Goal: Task Accomplishment & Management: Complete application form

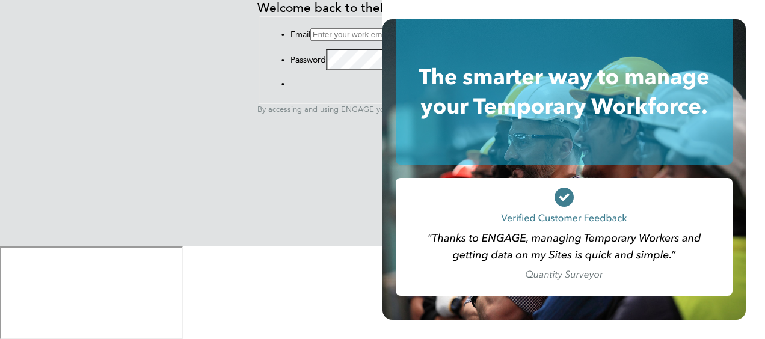
click at [310, 41] on input at bounding box center [363, 34] width 106 height 13
type input "matt@alexyoungrecruitment.com"
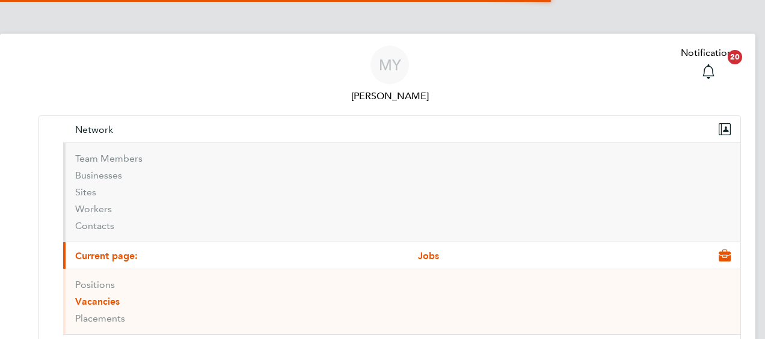
scroll to position [35, 84]
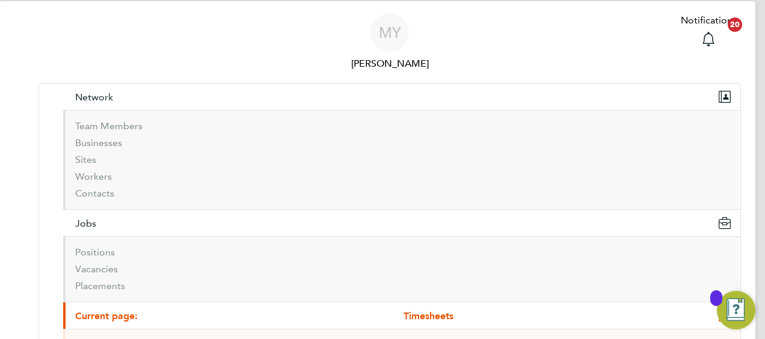
scroll to position [60, 0]
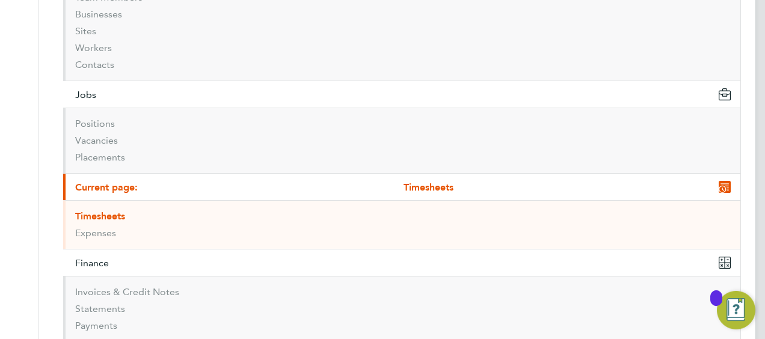
scroll to position [180, 0]
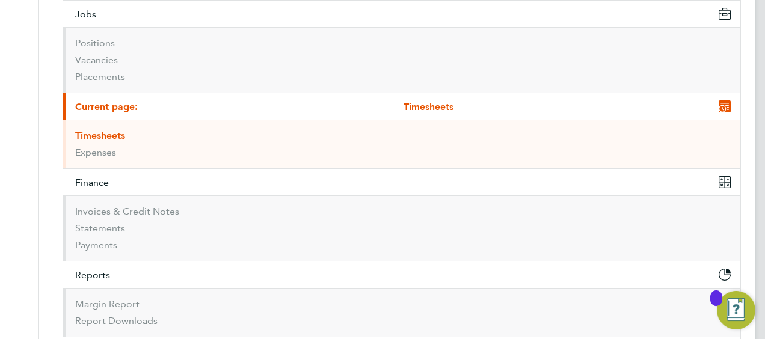
scroll to position [254, 0]
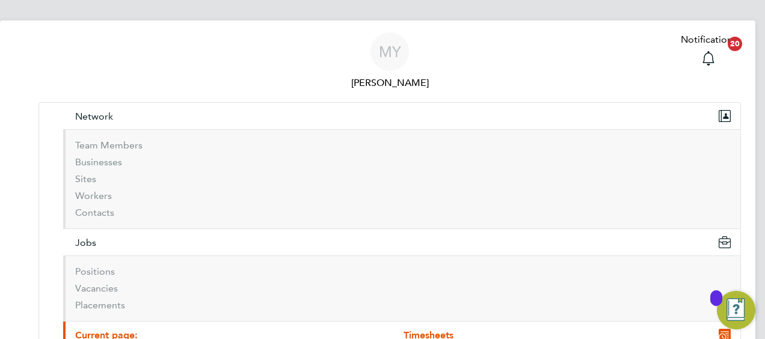
scroll to position [134, 0]
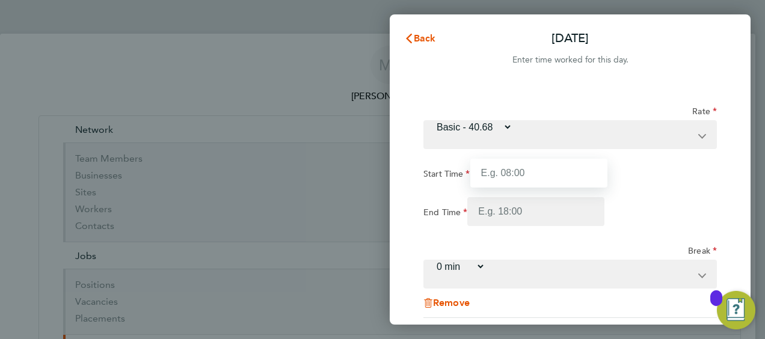
click at [550, 159] on input "Start Time" at bounding box center [538, 173] width 137 height 29
type input "08:00"
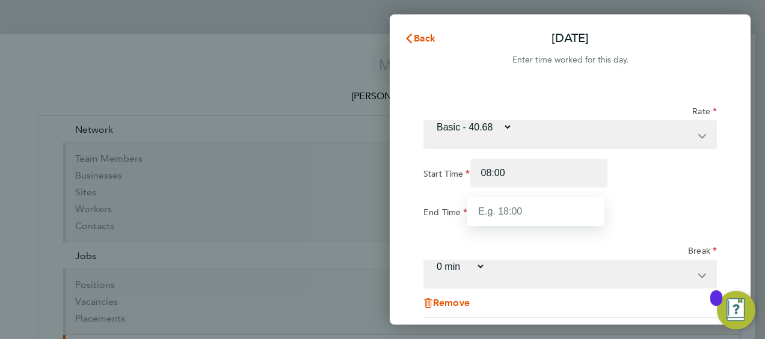
type input "17:00"
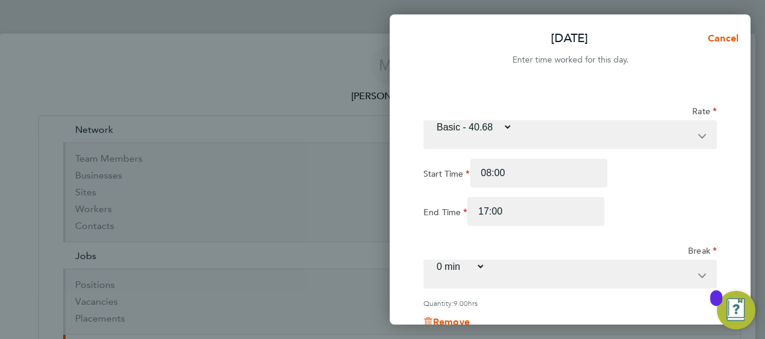
click at [485, 261] on select "0 min 15 min 30 min 45 min 60 min 75 min 90 min" at bounding box center [455, 266] width 61 height 11
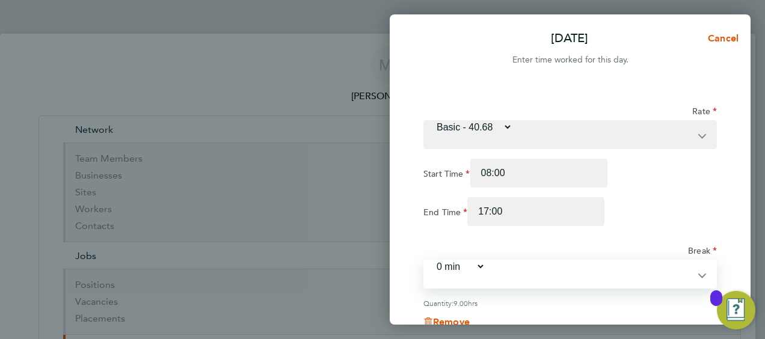
select select "60"
click at [485, 261] on select "0 min 15 min 30 min 45 min 60 min 75 min 90 min" at bounding box center [455, 266] width 61 height 11
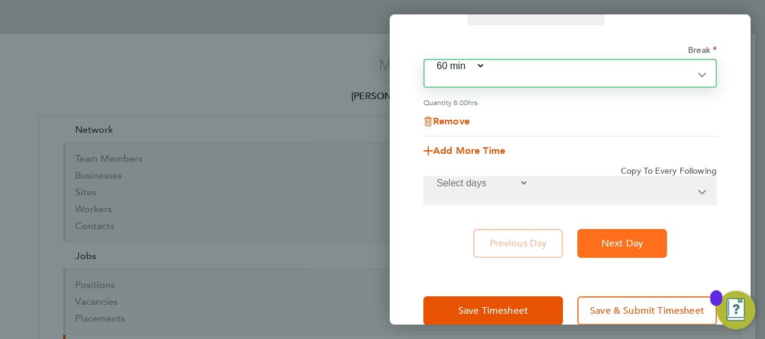
scroll to position [204, 0]
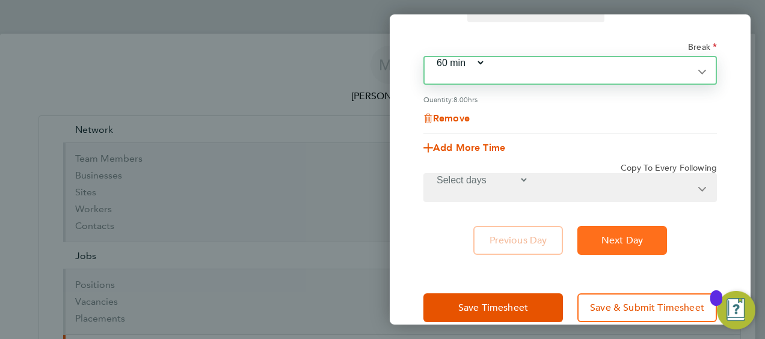
click at [618, 235] on span "Next Day" at bounding box center [623, 241] width 42 height 12
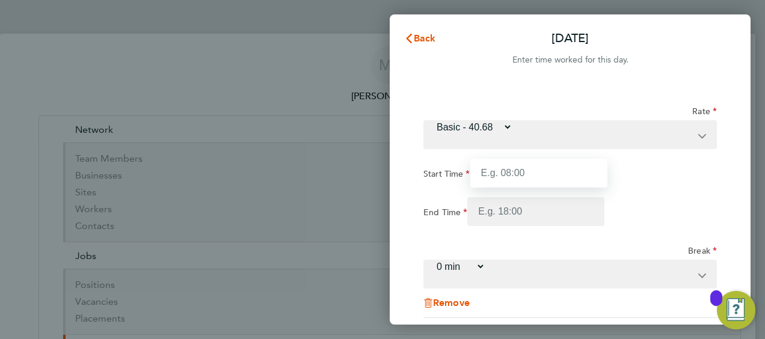
click at [551, 159] on input "Start Time" at bounding box center [538, 173] width 137 height 29
type input "08:00"
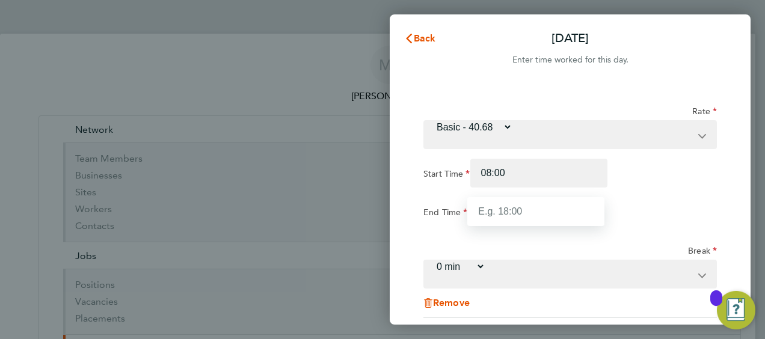
type input "17:00"
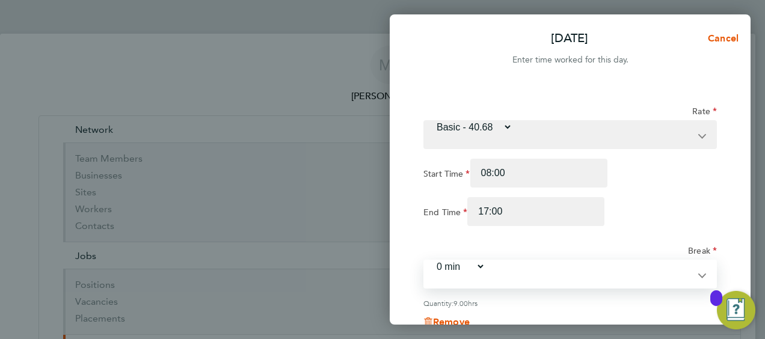
click at [485, 261] on select "0 min 15 min 30 min 45 min 60 min 75 min 90 min" at bounding box center [455, 266] width 61 height 11
select select "60"
click at [485, 261] on select "0 min 15 min 30 min 45 min 60 min 75 min 90 min" at bounding box center [455, 266] width 61 height 11
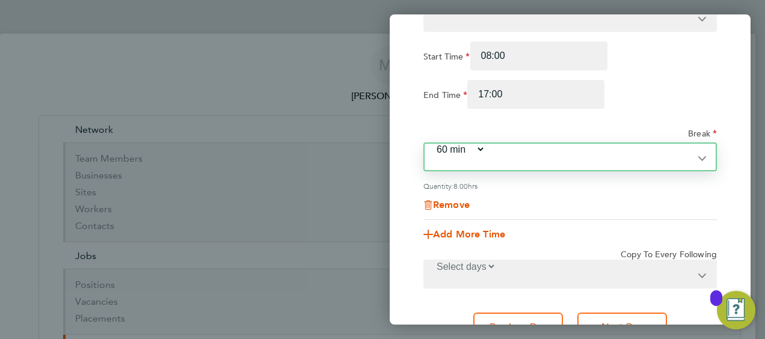
scroll to position [204, 0]
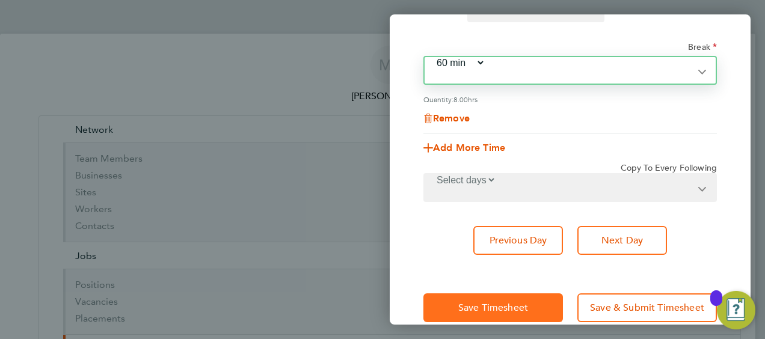
click at [484, 302] on span "Save Timesheet" at bounding box center [493, 308] width 70 height 12
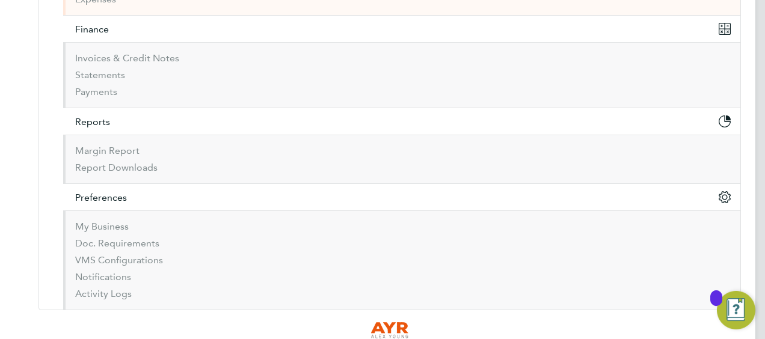
scroll to position [397, 0]
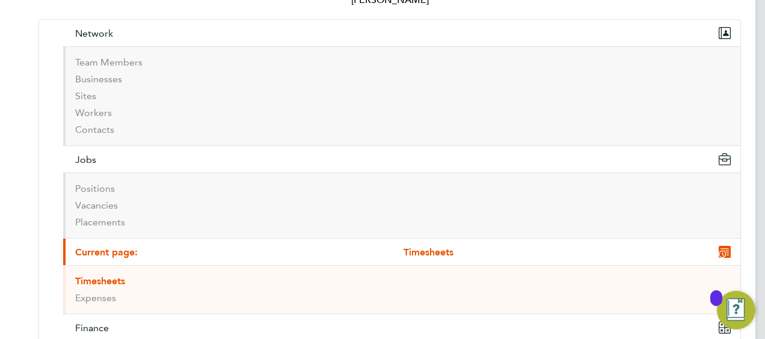
scroll to position [0, 0]
